Goal: Information Seeking & Learning: Understand process/instructions

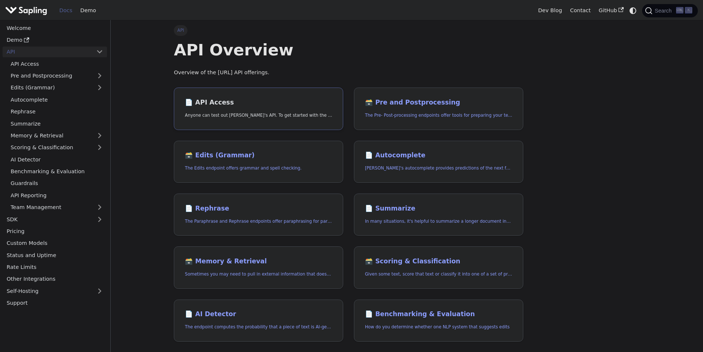
click at [273, 105] on h2 "📄️ API Access" at bounding box center [258, 103] width 147 height 8
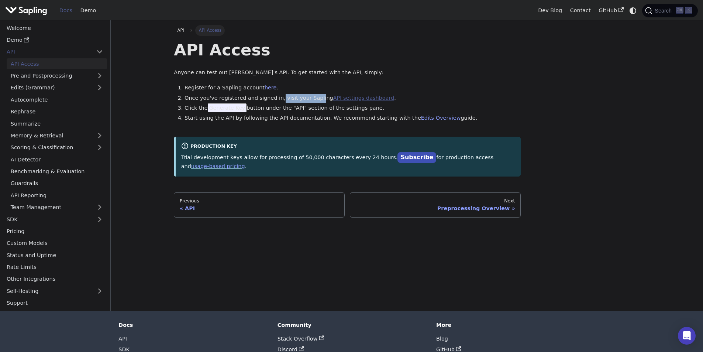
drag, startPoint x: 273, startPoint y: 100, endPoint x: 320, endPoint y: 99, distance: 47.3
click at [310, 99] on li "Once you've registered and signed in, visit your Sapling API settings dashboard…" at bounding box center [353, 98] width 336 height 9
click at [220, 107] on span "Generate Key" at bounding box center [227, 107] width 39 height 9
click at [211, 108] on span "Generate Key" at bounding box center [227, 107] width 39 height 9
drag, startPoint x: 227, startPoint y: 108, endPoint x: 240, endPoint y: 108, distance: 12.9
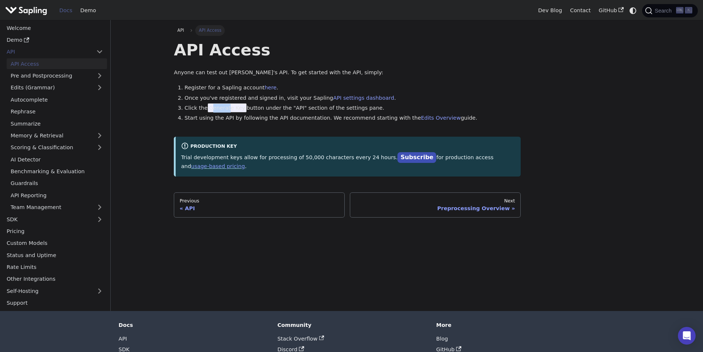
click at [228, 108] on span "Generate Key" at bounding box center [227, 107] width 39 height 9
click at [46, 89] on link "Edits (Grammar)" at bounding box center [57, 87] width 100 height 11
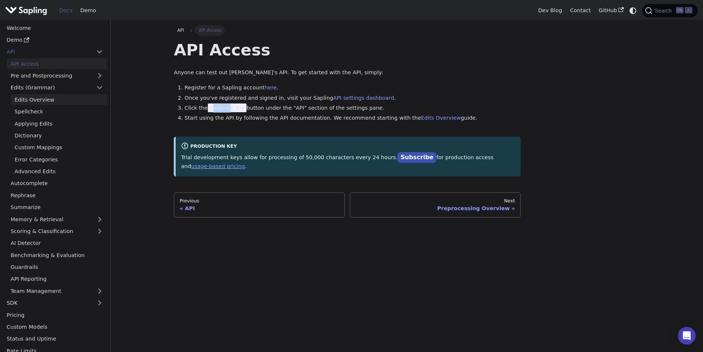
click at [49, 101] on link "Edits Overview" at bounding box center [59, 99] width 96 height 11
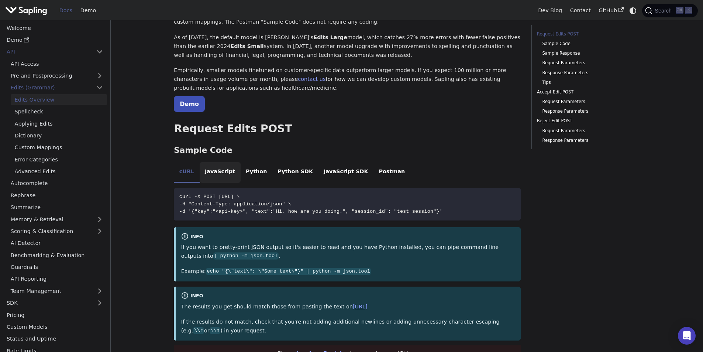
scroll to position [37, 0]
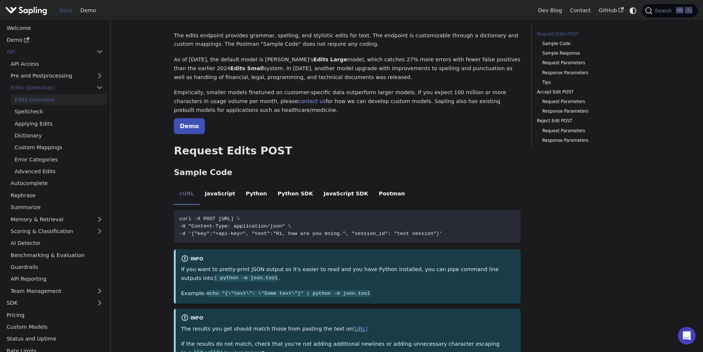
drag, startPoint x: 451, startPoint y: 235, endPoint x: 173, endPoint y: 216, distance: 278.3
copy code "curl -X POST [URL] \ -H "Content-Type: application/json" \ -d '{"key":"<api-key…"
click at [337, 224] on code "curl -X POST [URL] \ -H "Content-Type: application/json" \ -d '{"key":"<api-key…" at bounding box center [347, 226] width 347 height 32
click at [511, 220] on icon "Copy code to clipboard" at bounding box center [513, 218] width 6 height 6
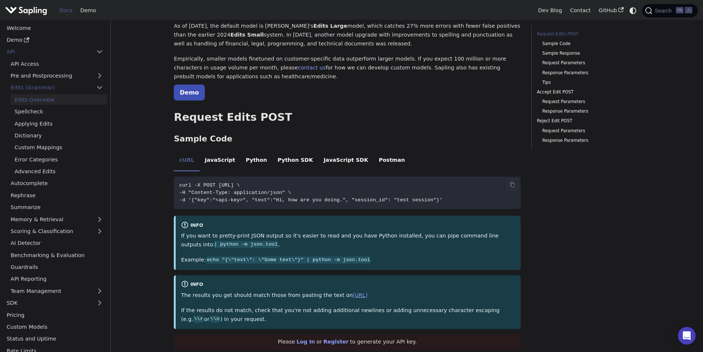
scroll to position [74, 0]
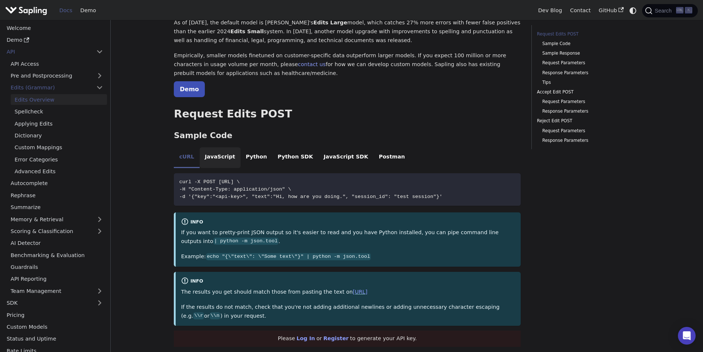
click at [218, 161] on li "JavaScript" at bounding box center [220, 157] width 41 height 21
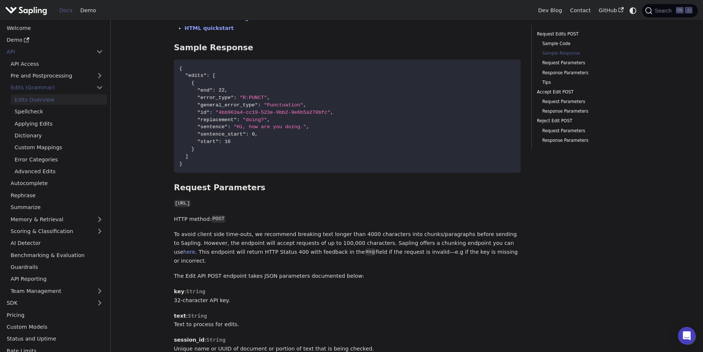
scroll to position [406, 0]
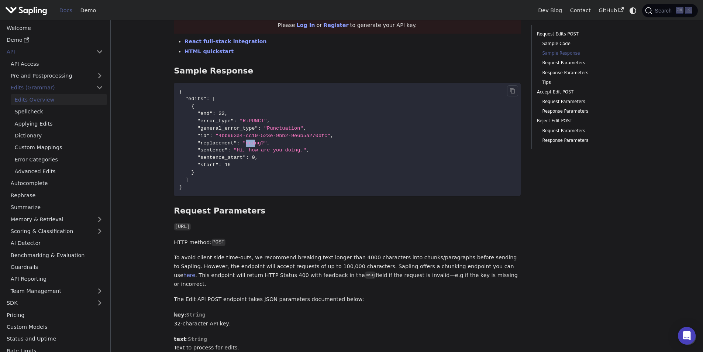
drag, startPoint x: 240, startPoint y: 142, endPoint x: 250, endPoint y: 143, distance: 9.6
click at [250, 143] on span ""doing?"" at bounding box center [255, 143] width 24 height 6
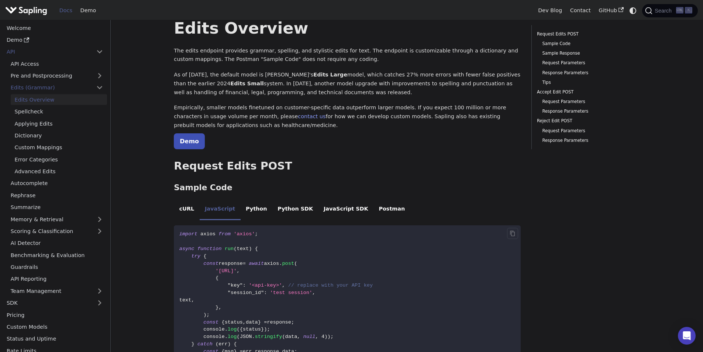
scroll to position [0, 0]
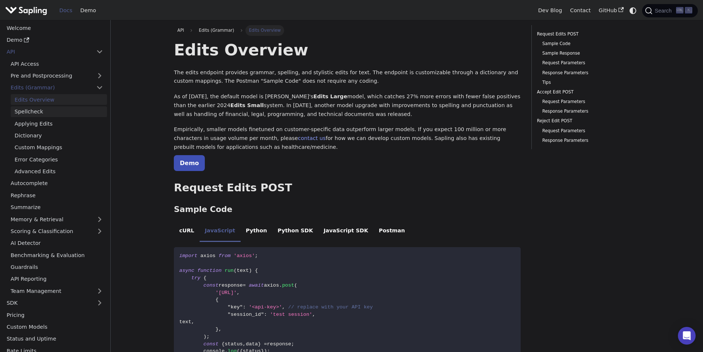
click at [56, 110] on link "Spellcheck" at bounding box center [59, 111] width 96 height 11
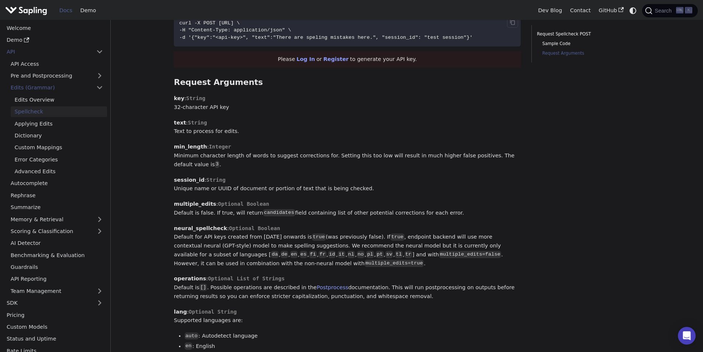
scroll to position [443, 0]
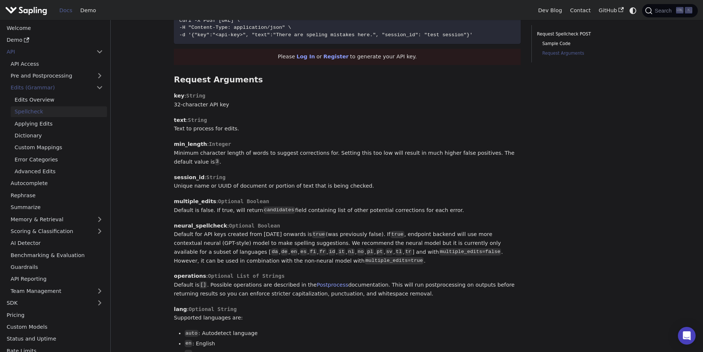
drag, startPoint x: 200, startPoint y: 248, endPoint x: 244, endPoint y: 250, distance: 44.4
click at [244, 250] on p "neural_spellcheck : Optional Boolean Default for API keys created from [DATE] o…" at bounding box center [347, 244] width 347 height 44
click at [347, 250] on code "nl" at bounding box center [351, 251] width 8 height 7
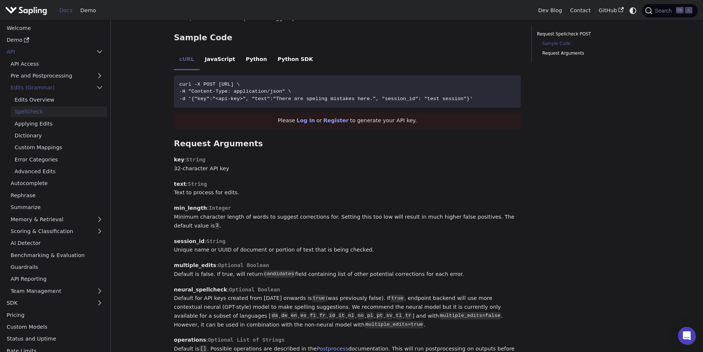
scroll to position [369, 0]
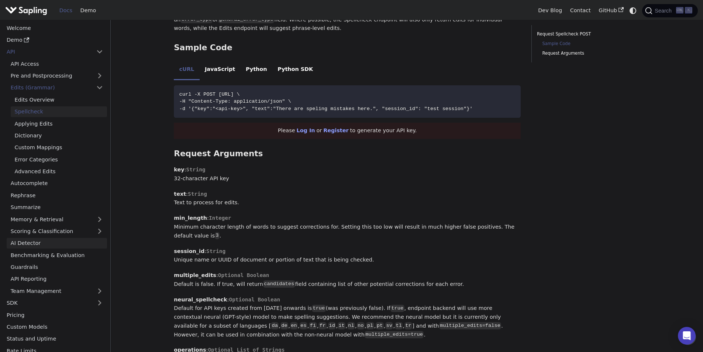
click at [59, 241] on link "AI Detector" at bounding box center [57, 243] width 100 height 11
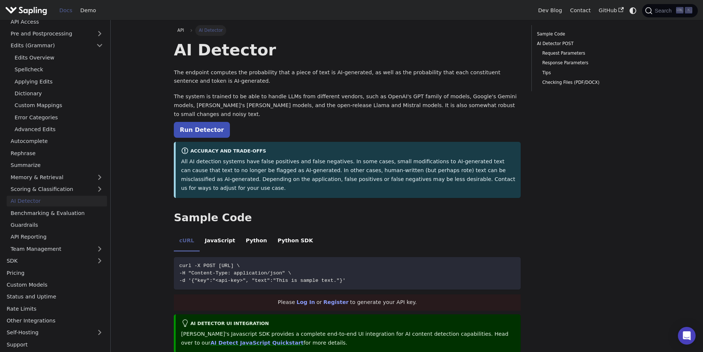
scroll to position [42, 0]
click at [37, 276] on link "Pricing" at bounding box center [55, 272] width 104 height 11
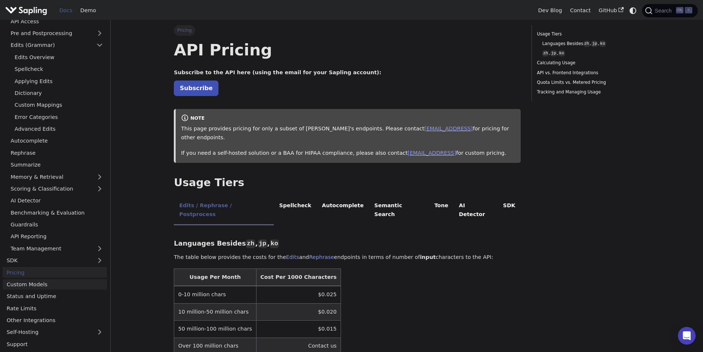
click at [38, 283] on link "Custom Models" at bounding box center [55, 284] width 104 height 11
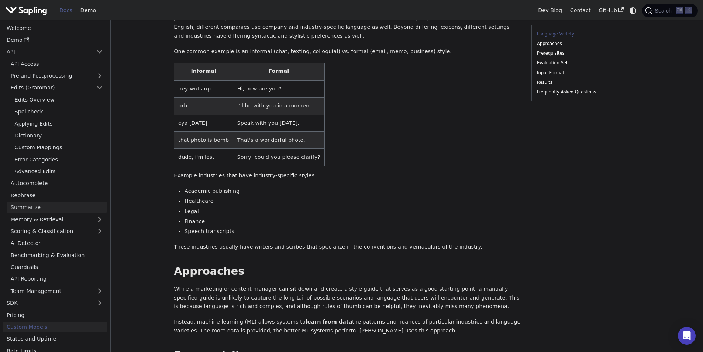
click at [34, 207] on link "Summarize" at bounding box center [57, 207] width 100 height 11
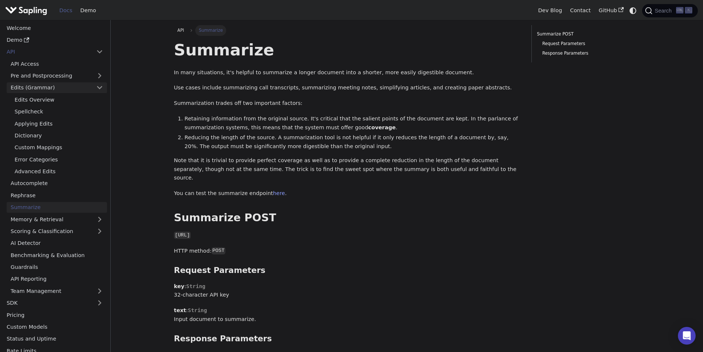
click at [47, 88] on link "Edits (Grammar)" at bounding box center [57, 87] width 100 height 11
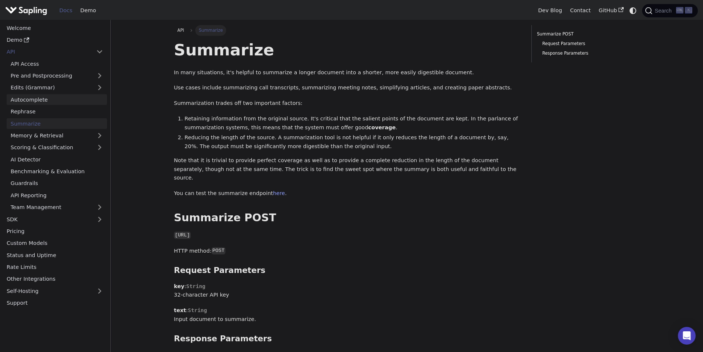
click at [61, 102] on link "Autocomplete" at bounding box center [57, 99] width 100 height 11
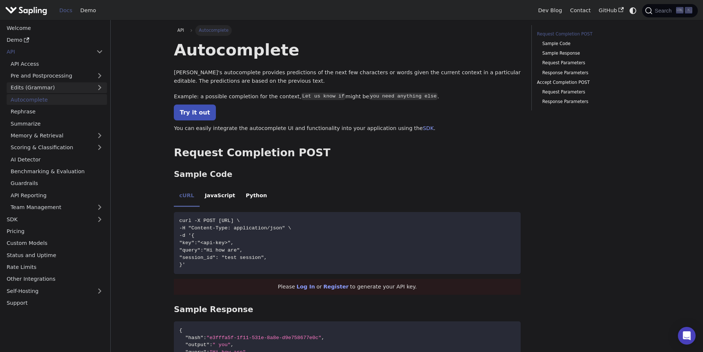
click at [57, 90] on link "Edits (Grammar)" at bounding box center [57, 87] width 100 height 11
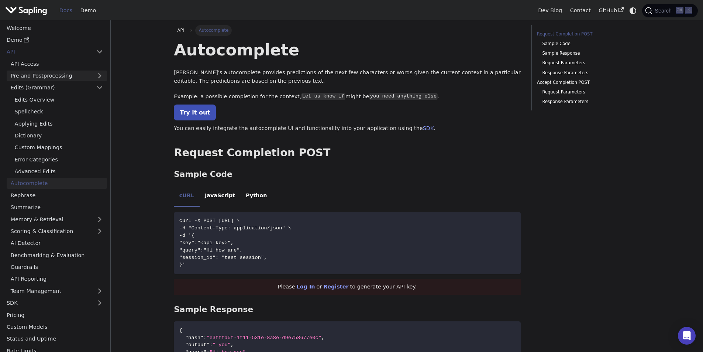
click at [60, 76] on link "Pre and Postprocessing" at bounding box center [57, 76] width 100 height 11
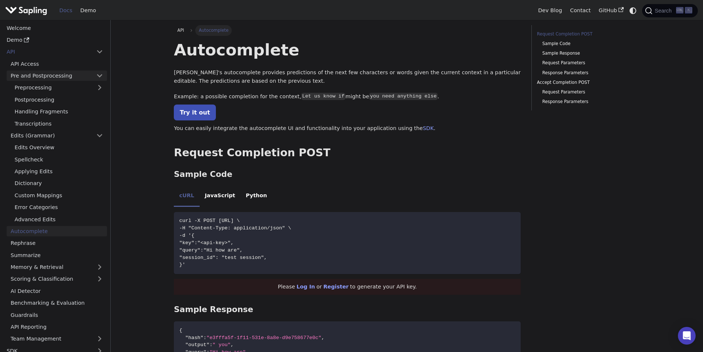
click at [60, 76] on link "Pre and Postprocessing" at bounding box center [57, 76] width 100 height 11
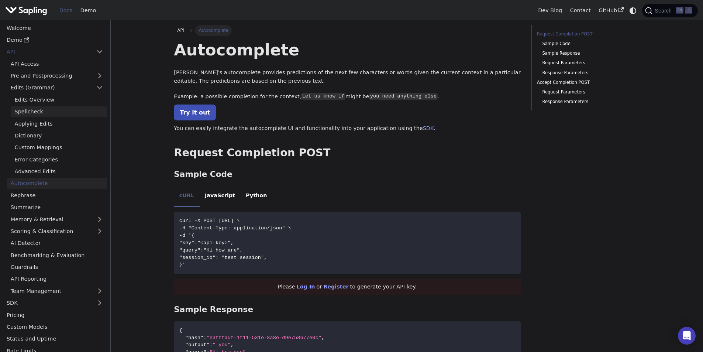
click at [42, 111] on link "Spellcheck" at bounding box center [59, 111] width 96 height 11
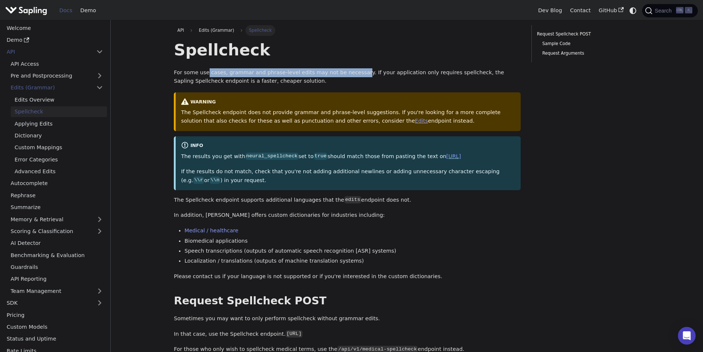
drag, startPoint x: 205, startPoint y: 71, endPoint x: 350, endPoint y: 75, distance: 145.1
click at [349, 75] on p "For some use cases, grammar and phrase-level edits may not be necessary. If you…" at bounding box center [347, 77] width 347 height 18
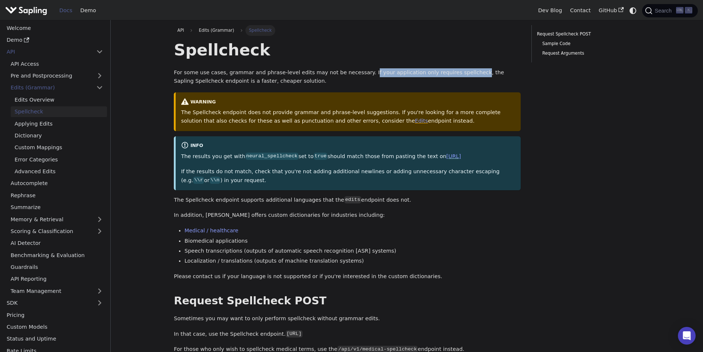
drag, startPoint x: 354, startPoint y: 75, endPoint x: 472, endPoint y: 75, distance: 118.1
click at [453, 76] on p "For some use cases, grammar and phrase-level edits may not be necessary. If you…" at bounding box center [347, 77] width 347 height 18
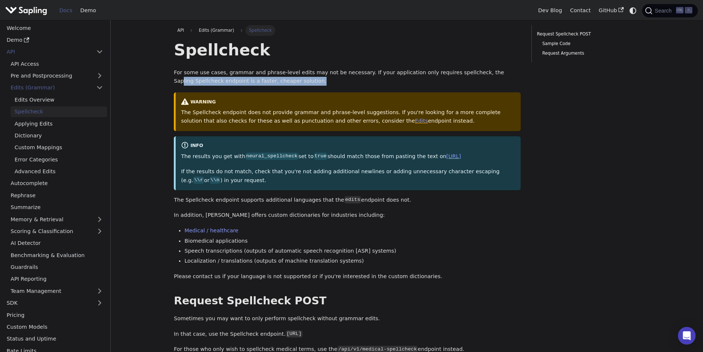
drag, startPoint x: 472, startPoint y: 75, endPoint x: 509, endPoint y: 83, distance: 38.4
click at [509, 83] on p "For some use cases, grammar and phrase-level edits may not be necessary. If you…" at bounding box center [347, 77] width 347 height 18
drag, startPoint x: 463, startPoint y: 72, endPoint x: 511, endPoint y: 85, distance: 49.5
click at [511, 85] on p "For some use cases, grammar and phrase-level edits may not be necessary. If you…" at bounding box center [347, 77] width 347 height 18
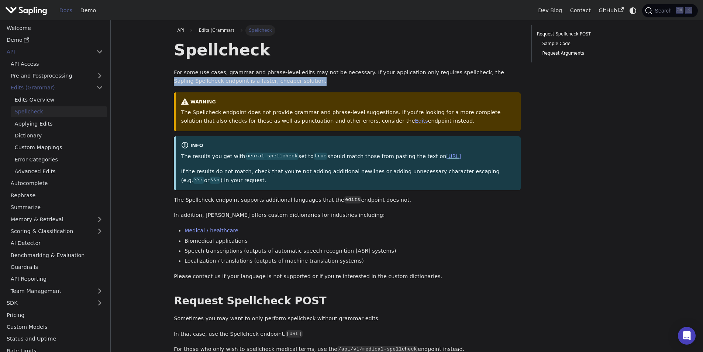
click at [511, 85] on p "For some use cases, grammar and phrase-level edits may not be necessary. If you…" at bounding box center [347, 77] width 347 height 18
click at [77, 66] on link "API Access" at bounding box center [57, 63] width 100 height 11
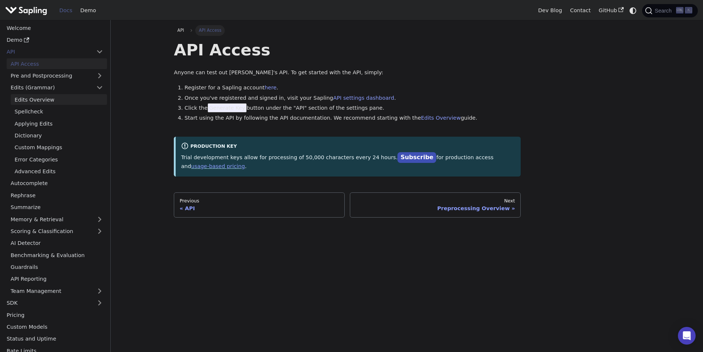
click at [68, 100] on link "Edits Overview" at bounding box center [59, 99] width 96 height 11
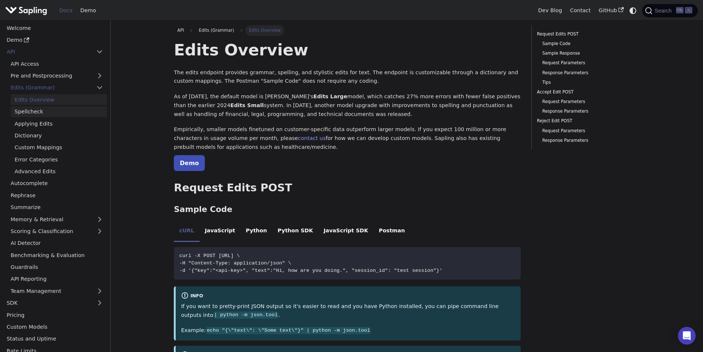
click at [65, 111] on link "Spellcheck" at bounding box center [59, 111] width 96 height 11
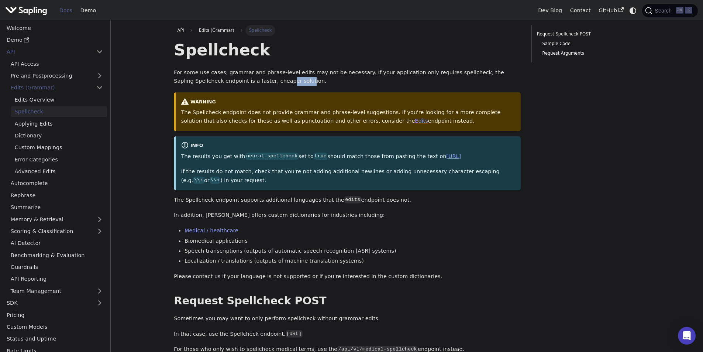
drag, startPoint x: 237, startPoint y: 81, endPoint x: 254, endPoint y: 83, distance: 17.1
click at [254, 83] on p "For some use cases, grammar and phrase-level edits may not be necessary. If you…" at bounding box center [347, 77] width 347 height 18
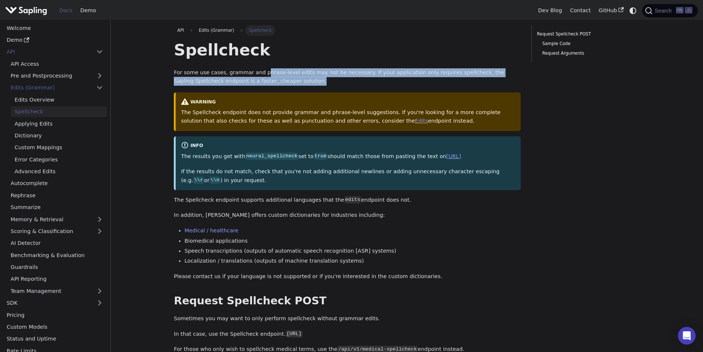
drag, startPoint x: 260, startPoint y: 73, endPoint x: 361, endPoint y: 78, distance: 102.0
click at [361, 78] on p "For some use cases, grammar and phrase-level edits may not be necessary. If you…" at bounding box center [347, 77] width 347 height 18
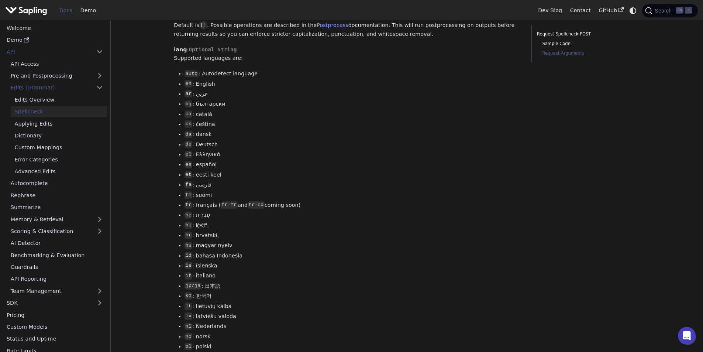
scroll to position [701, 0]
drag, startPoint x: 201, startPoint y: 131, endPoint x: 205, endPoint y: 128, distance: 5.1
click at [205, 129] on ul "auto : Autodetect language en : English ar : عربي bg : български ca : català cs…" at bounding box center [347, 277] width 347 height 413
click at [205, 128] on li "cs : čeština" at bounding box center [353, 125] width 336 height 9
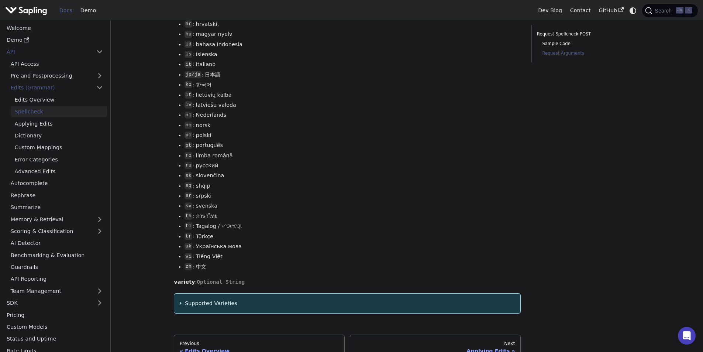
scroll to position [1024, 0]
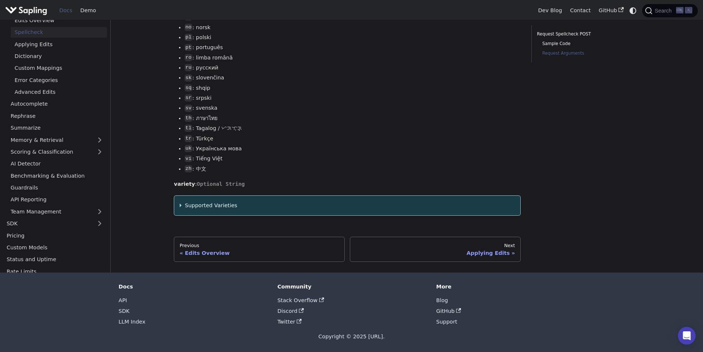
click at [202, 205] on summary "Supported Varieties" at bounding box center [348, 205] width 336 height 9
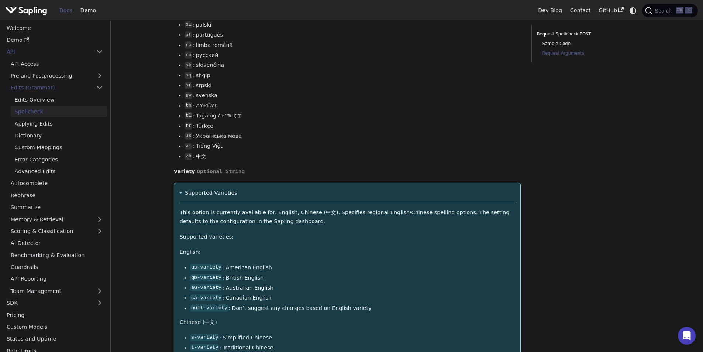
click at [202, 198] on summary "Supported Varieties" at bounding box center [348, 193] width 336 height 9
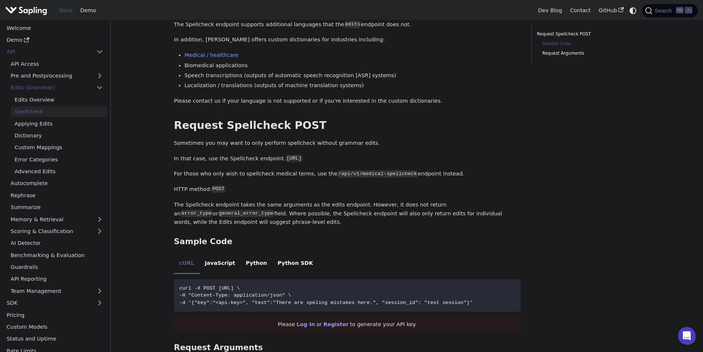
scroll to position [175, 0]
drag, startPoint x: 471, startPoint y: 305, endPoint x: 169, endPoint y: 292, distance: 302.3
copy code "curl -X POST [URL] \ -H "Content-Type: application/json" \ -d '{"key":"<api-key…"
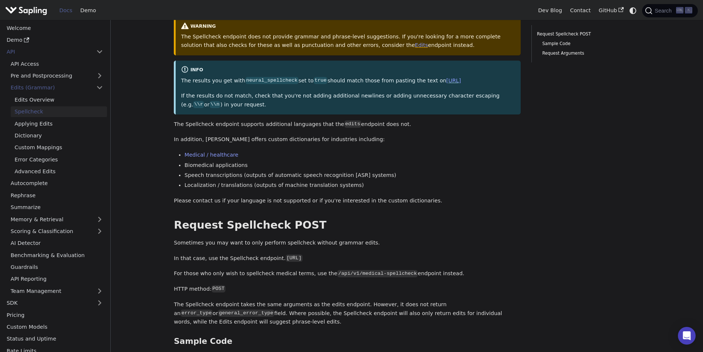
scroll to position [0, 0]
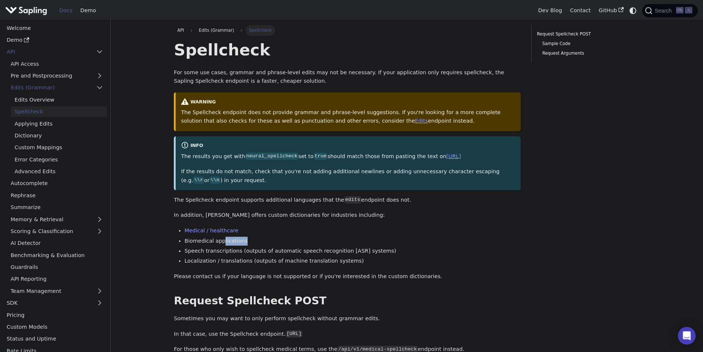
drag, startPoint x: 220, startPoint y: 243, endPoint x: 244, endPoint y: 243, distance: 24.0
click at [244, 243] on li "Biomedical applications" at bounding box center [353, 241] width 336 height 9
drag, startPoint x: 216, startPoint y: 255, endPoint x: 243, endPoint y: 254, distance: 26.3
click at [243, 254] on li "Speech transcriptions (outputs of automatic speech recognition [ASR] systems)" at bounding box center [353, 251] width 336 height 9
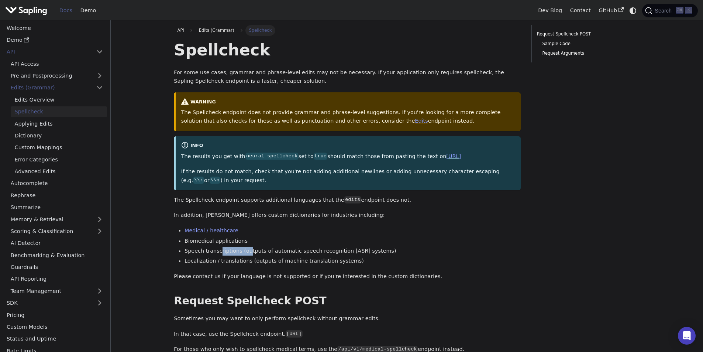
click at [243, 254] on li "Speech transcriptions (outputs of automatic speech recognition [ASR] systems)" at bounding box center [353, 251] width 336 height 9
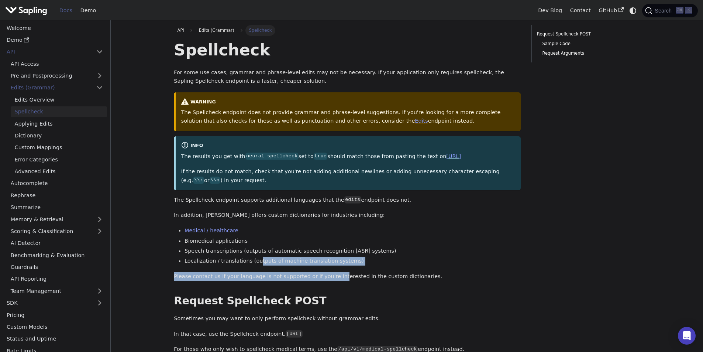
drag, startPoint x: 253, startPoint y: 260, endPoint x: 329, endPoint y: 267, distance: 75.7
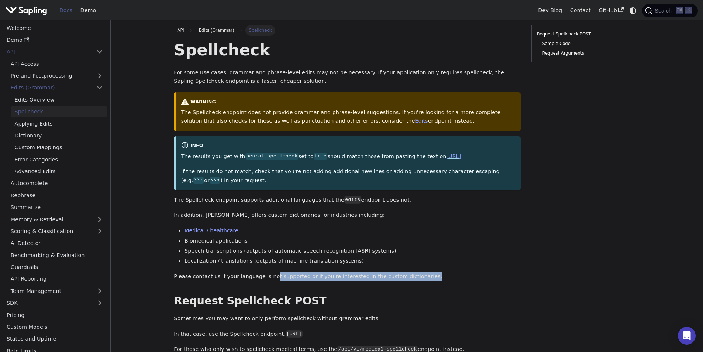
drag, startPoint x: 299, startPoint y: 280, endPoint x: 421, endPoint y: 277, distance: 121.9
click at [416, 280] on p "Please contact us if your language is not supported or if you're interested in …" at bounding box center [347, 276] width 347 height 9
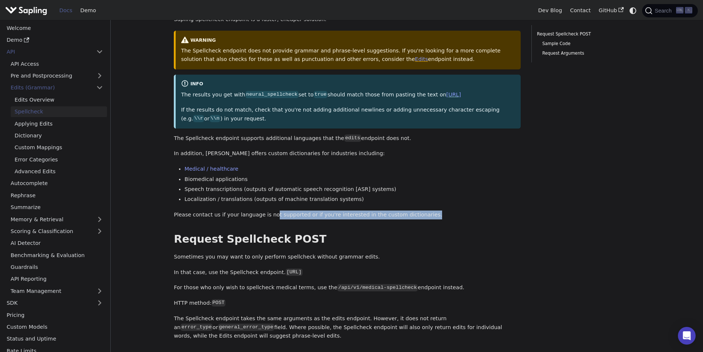
scroll to position [74, 0]
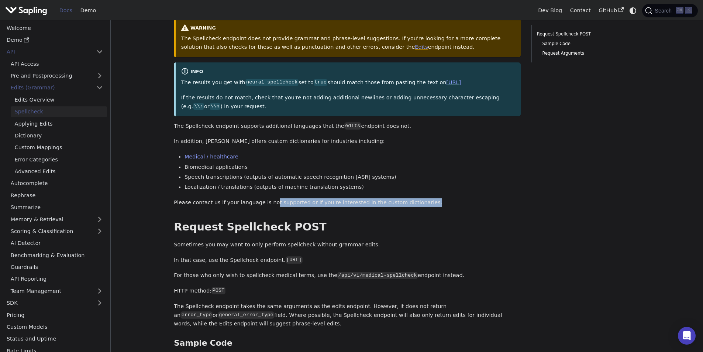
drag, startPoint x: 372, startPoint y: 259, endPoint x: 270, endPoint y: 257, distance: 101.9
click at [270, 257] on p "In that case, use the Spellcheck endpoint. [URL]" at bounding box center [347, 260] width 347 height 9
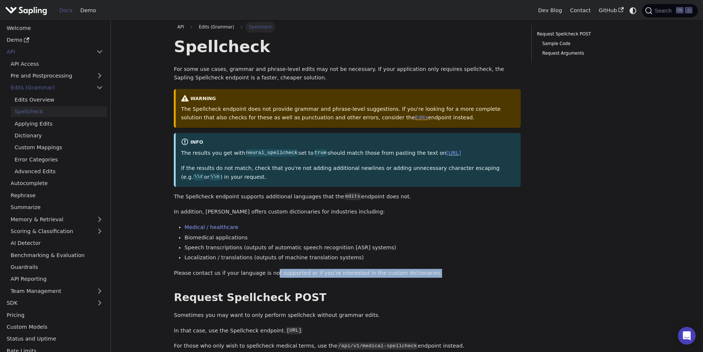
scroll to position [0, 0]
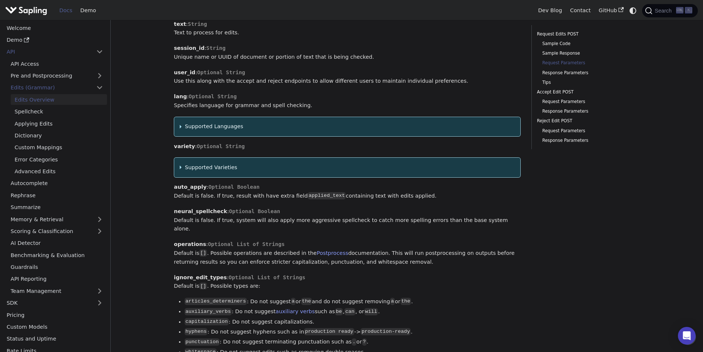
scroll to position [701, 0]
click at [217, 123] on summary "Supported Languages" at bounding box center [348, 127] width 336 height 9
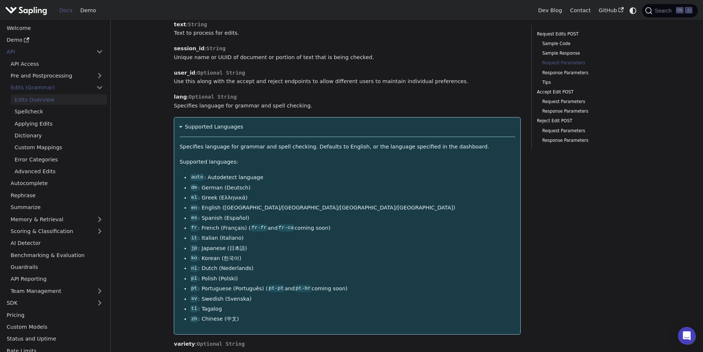
click at [217, 123] on summary "Supported Languages" at bounding box center [348, 127] width 336 height 9
